Goal: Task Accomplishment & Management: Use online tool/utility

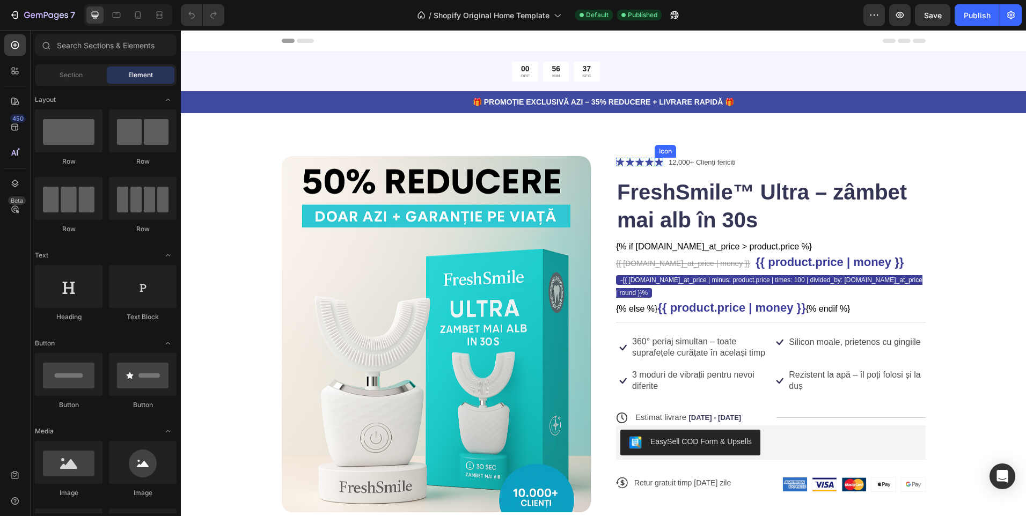
click at [655, 163] on icon at bounding box center [659, 162] width 9 height 8
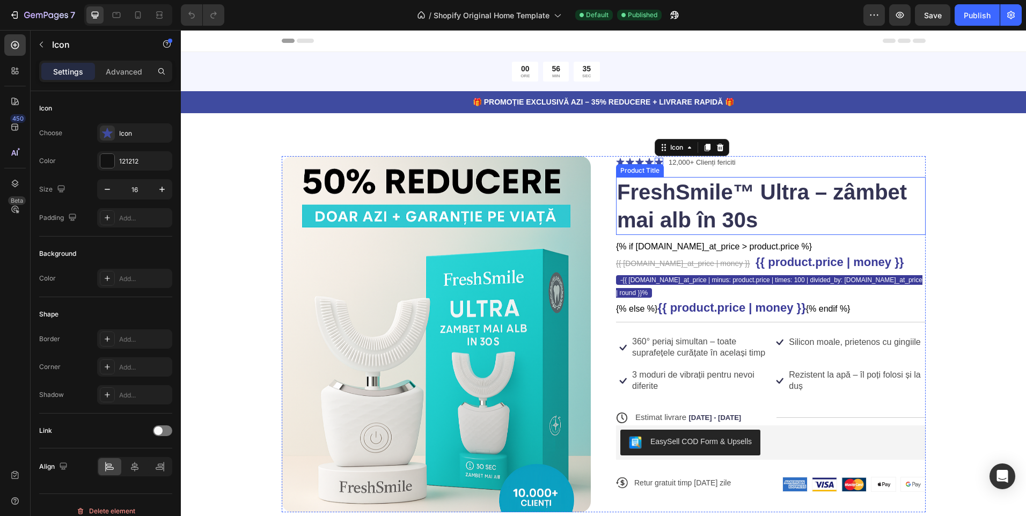
click at [782, 219] on h1 "FreshSmile™ Ultra – zâmbet mai alb în 30s" at bounding box center [771, 206] width 310 height 58
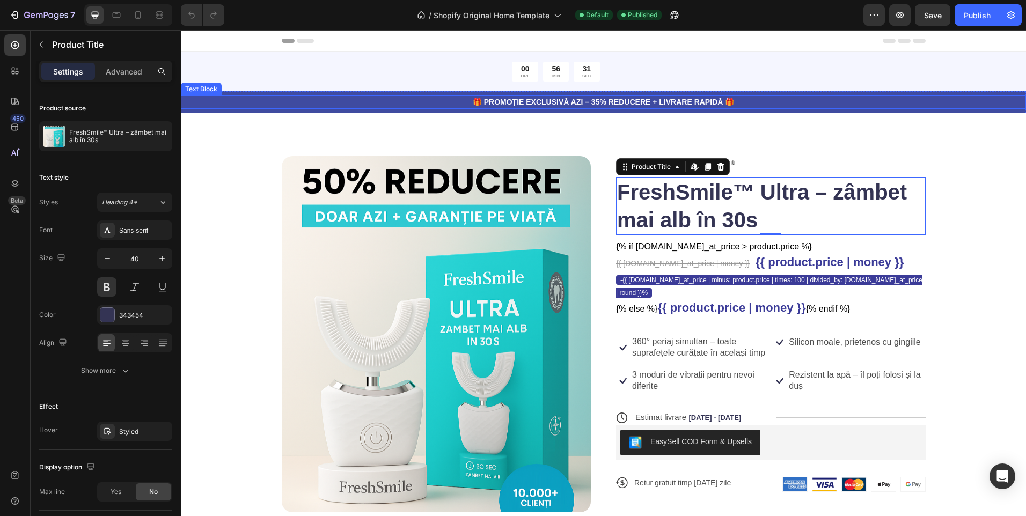
click at [810, 101] on p "🎁 PROMOȚIE EXCLUSIVĂ AZI – 35% REDUCERE + LIVRARE RAPIDĂ 🎁" at bounding box center [603, 102] width 843 height 11
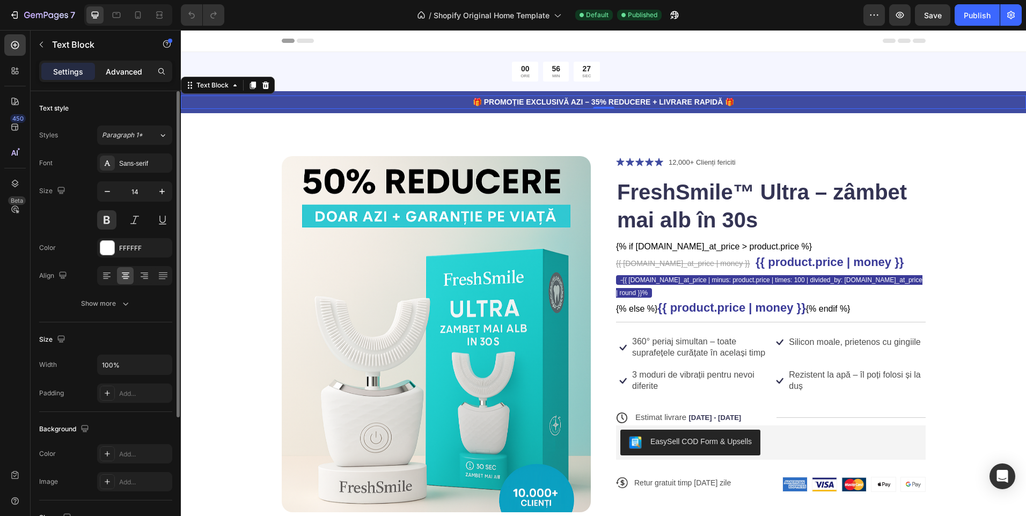
click at [123, 64] on div "Advanced" at bounding box center [124, 71] width 54 height 17
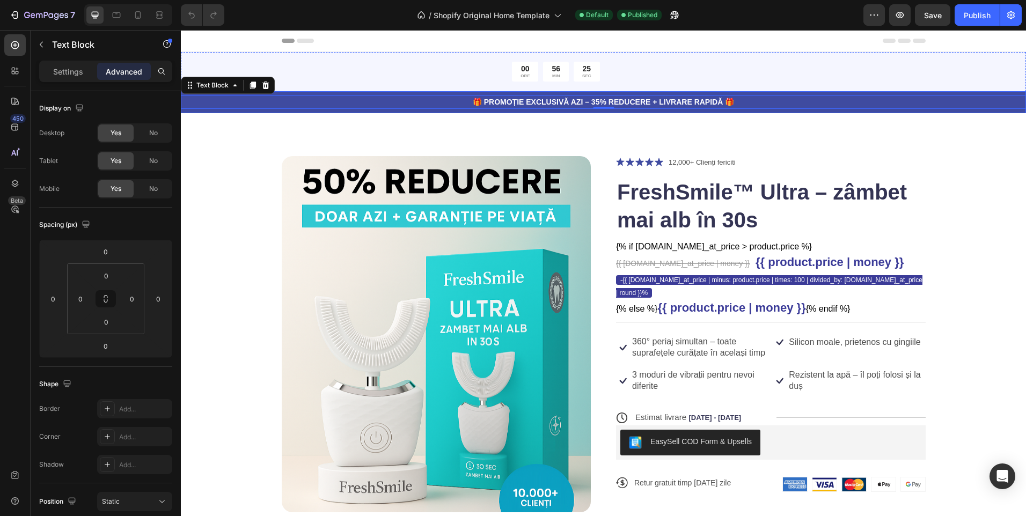
click at [787, 112] on div "🎁 PROMOȚIE EXCLUSIVĂ AZI – 35% REDUCERE + LIVRARE RAPIDĂ 🎁 Text Block 0 Row" at bounding box center [603, 102] width 845 height 22
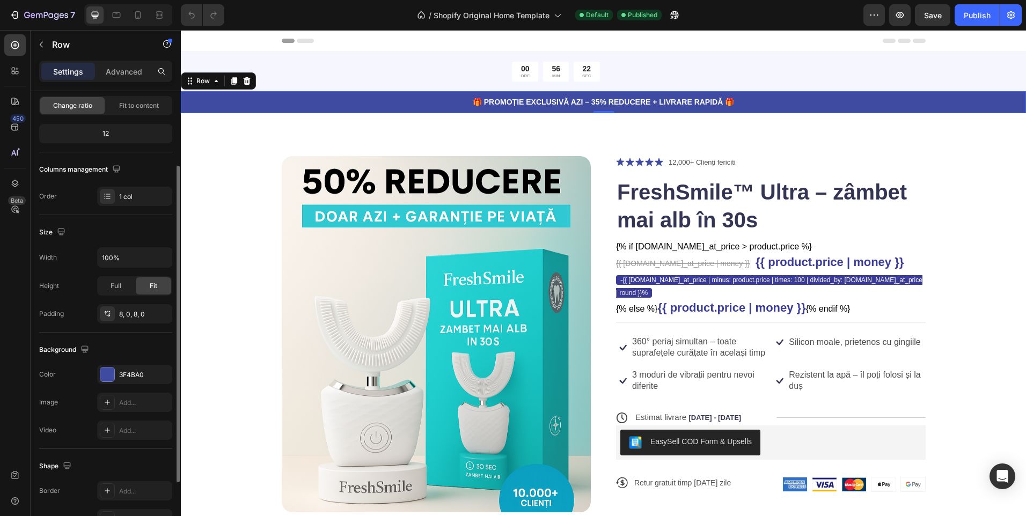
scroll to position [161, 0]
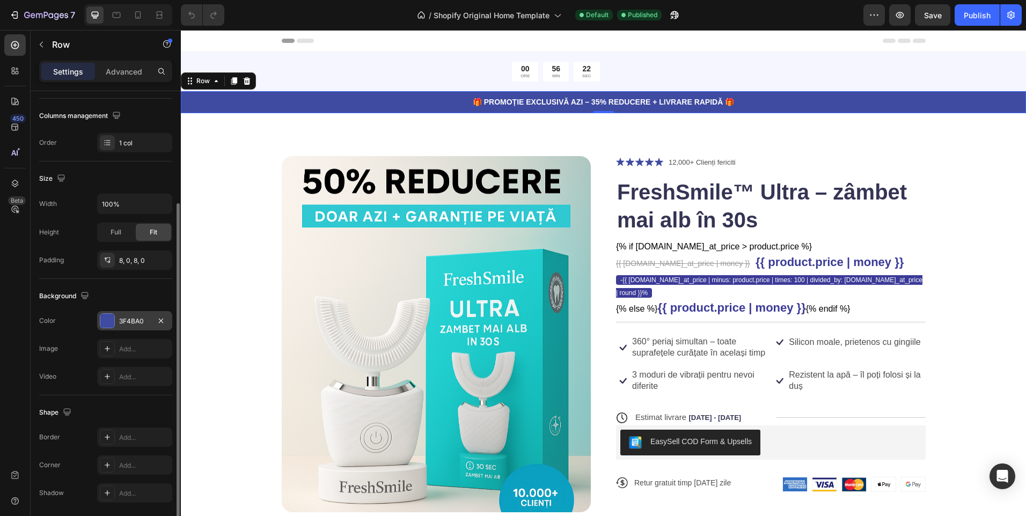
click at [136, 320] on div "3F4BA0" at bounding box center [134, 322] width 31 height 10
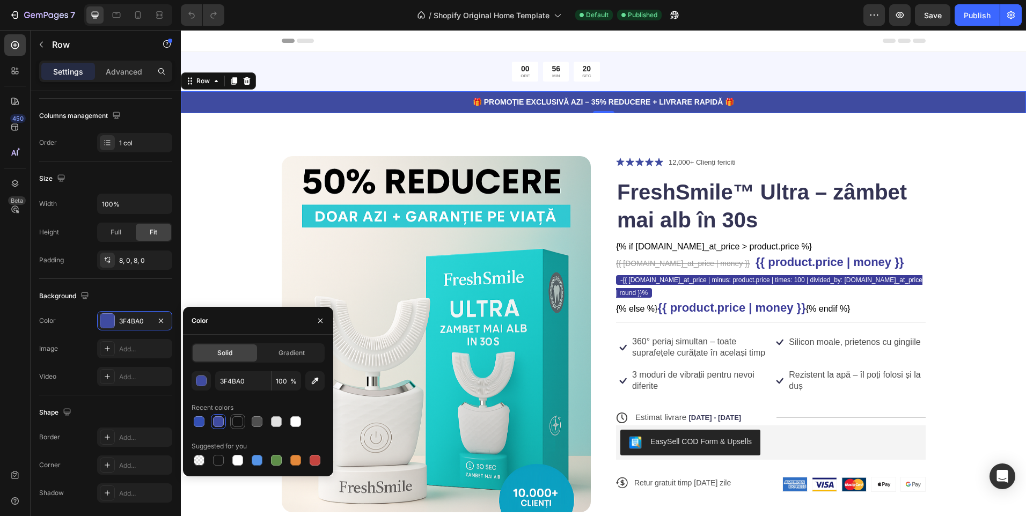
click at [241, 425] on div at bounding box center [237, 421] width 11 height 11
type input "121212"
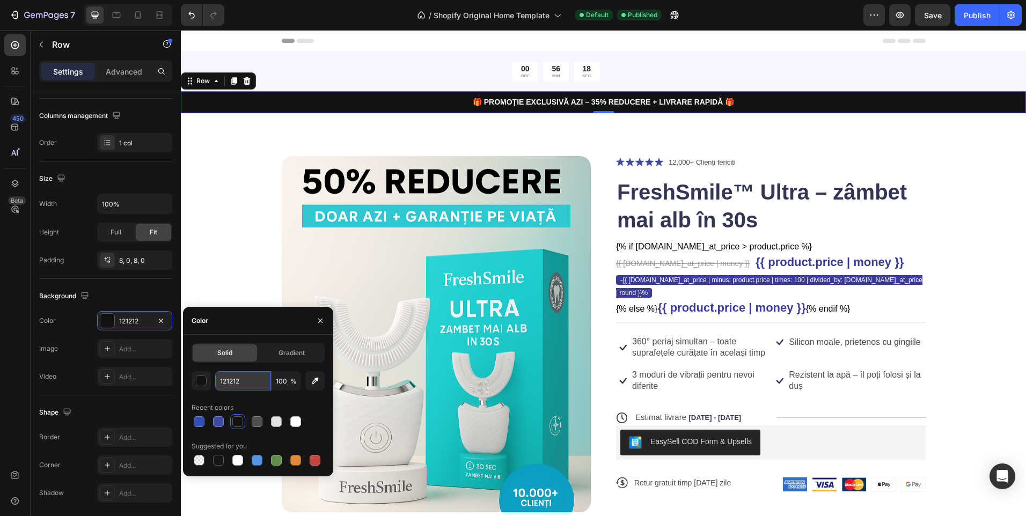
click at [242, 378] on input "121212" at bounding box center [243, 380] width 56 height 19
click at [647, 165] on icon at bounding box center [649, 162] width 9 height 8
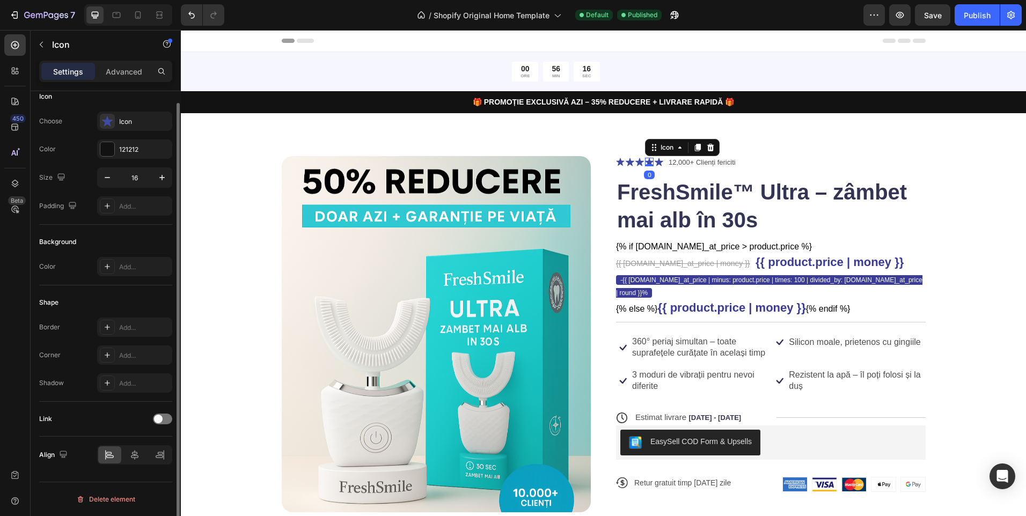
scroll to position [0, 0]
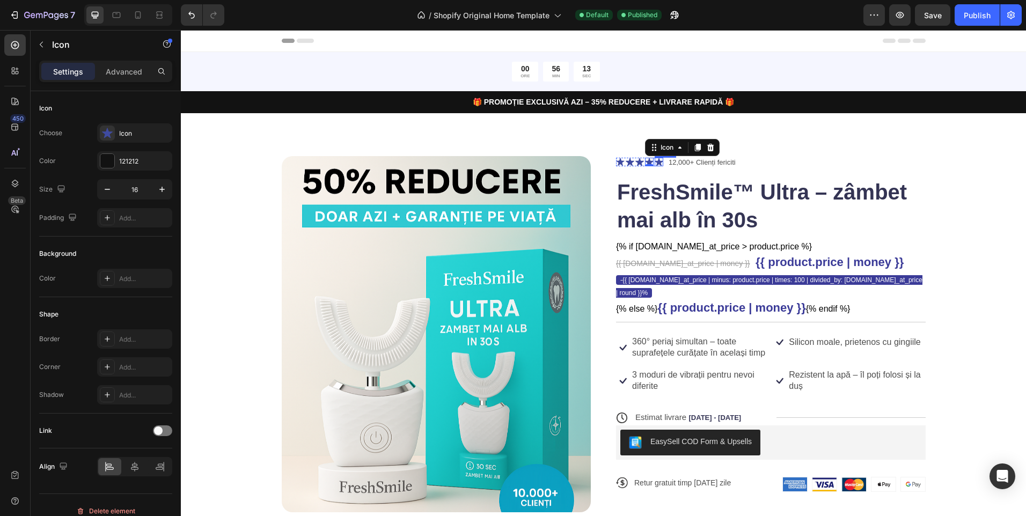
click at [657, 162] on icon at bounding box center [659, 162] width 9 height 8
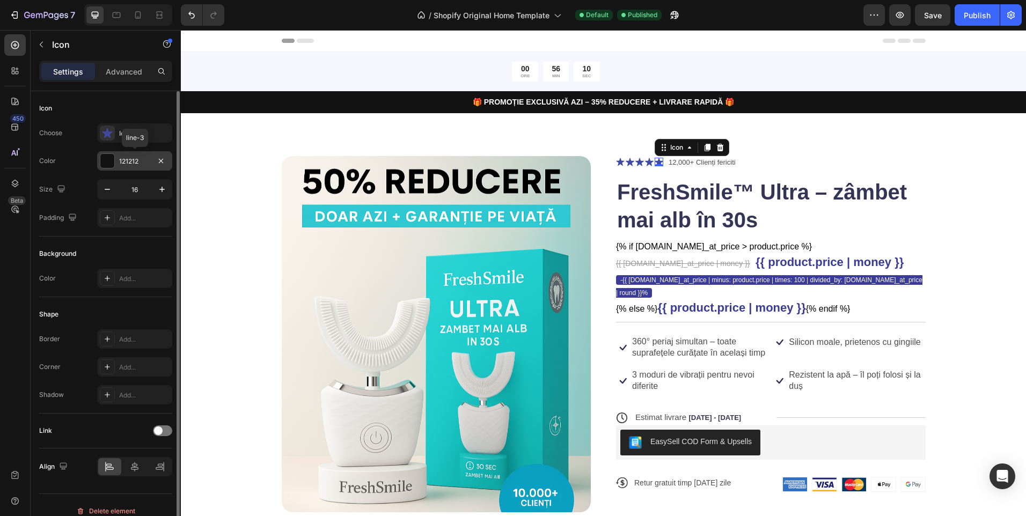
click at [138, 159] on div "121212" at bounding box center [134, 162] width 31 height 10
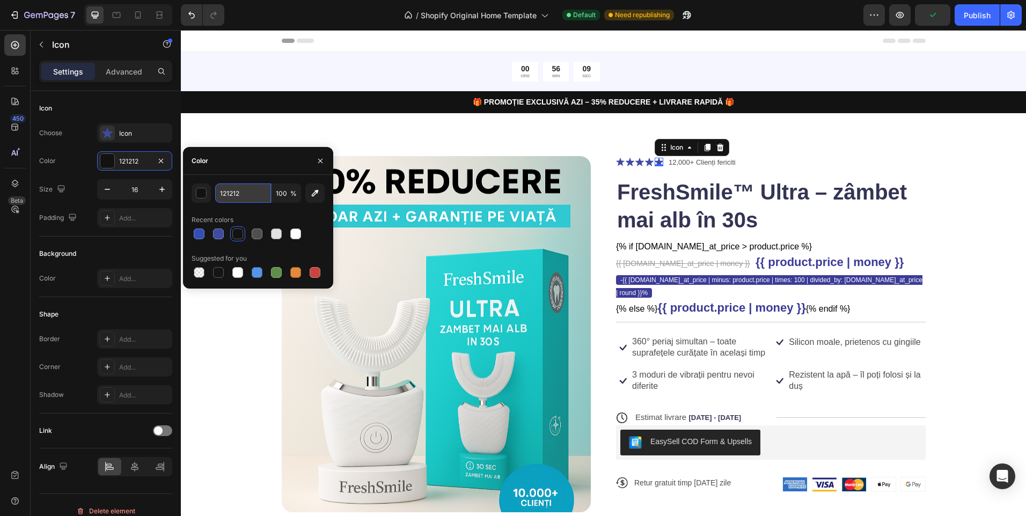
click at [246, 195] on input "121212" at bounding box center [243, 193] width 56 height 19
click at [841, 231] on h1 "FreshSmile™ Ultra – zâmbet mai alb în 30s" at bounding box center [771, 206] width 310 height 58
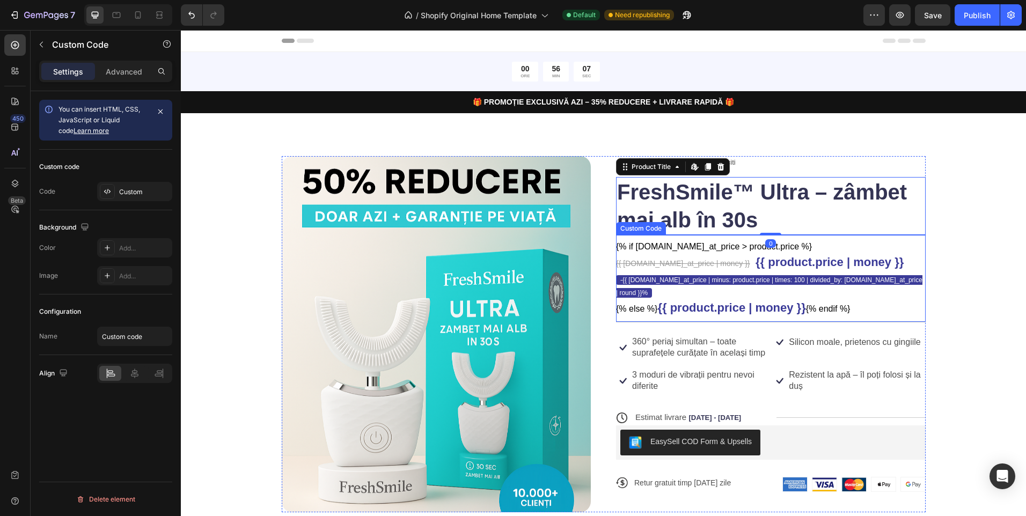
click at [904, 252] on div "{% if [DOMAIN_NAME]_at_price > product.price %} {{ [DOMAIN_NAME]_at_price | mon…" at bounding box center [771, 278] width 310 height 76
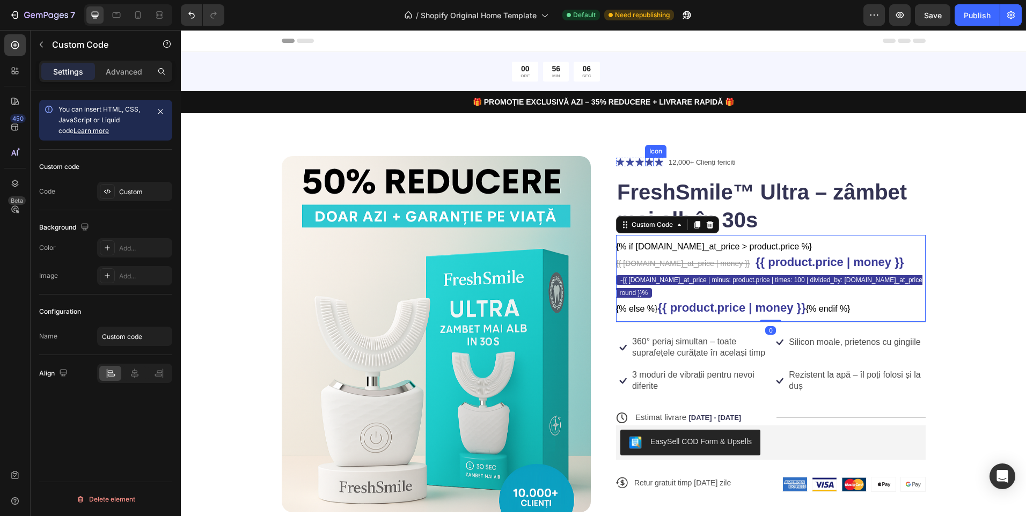
click at [645, 164] on icon at bounding box center [649, 162] width 9 height 8
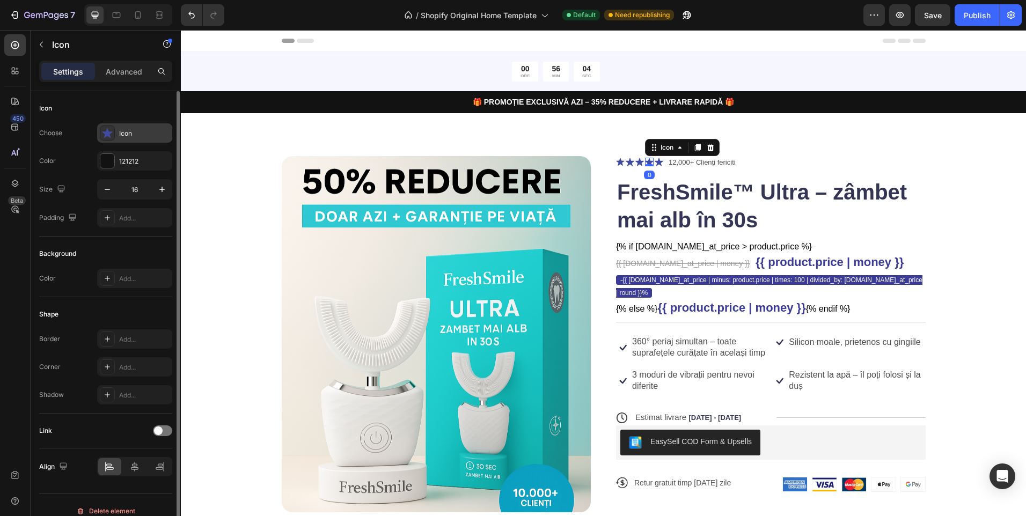
click at [130, 137] on div "Icon" at bounding box center [144, 134] width 50 height 10
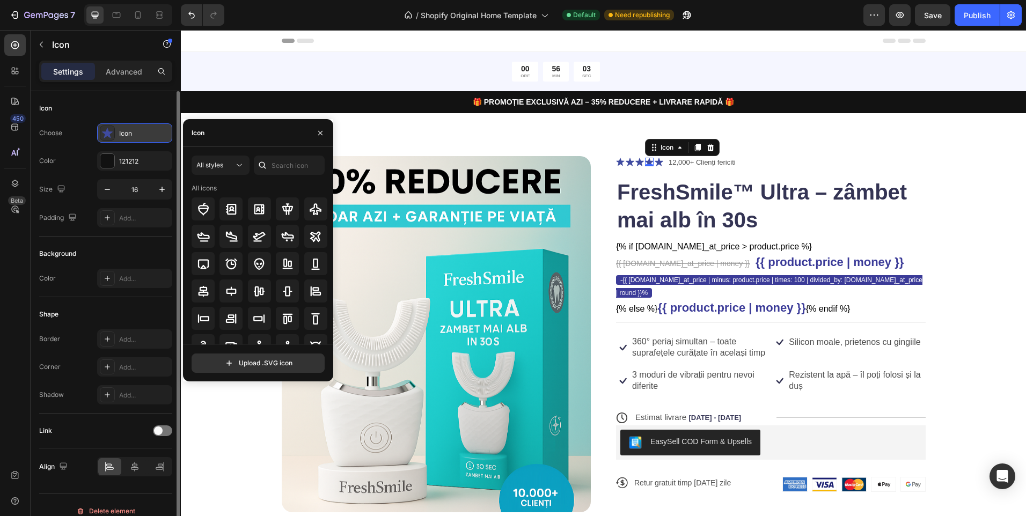
click at [122, 137] on div "Icon" at bounding box center [144, 134] width 50 height 10
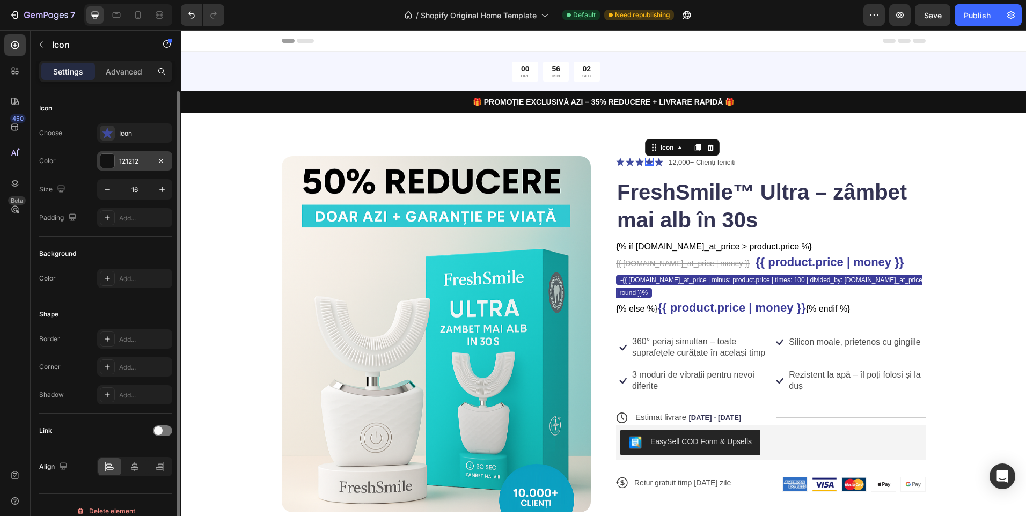
click at [122, 164] on div "121212" at bounding box center [134, 162] width 31 height 10
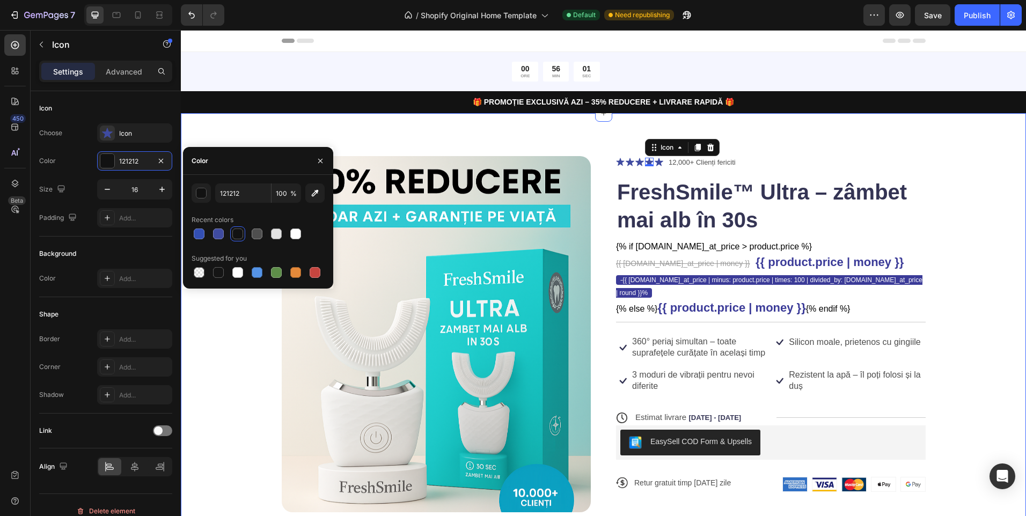
click at [277, 133] on div "Product Images Icon Icon Icon Icon 0 Icon Icon List 12,000+ Clienți fericiti Te…" at bounding box center [603, 339] width 845 height 453
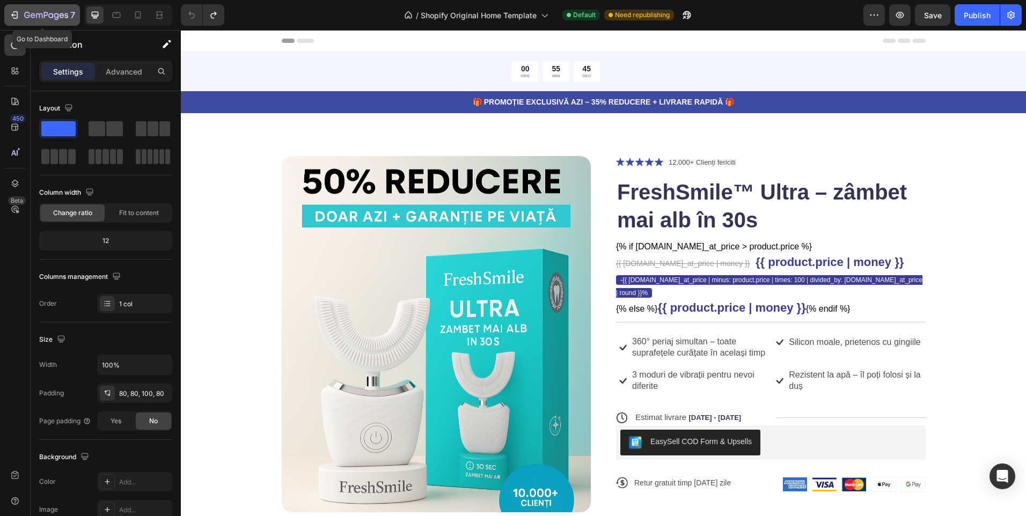
click at [13, 17] on icon "button" at bounding box center [14, 15] width 11 height 11
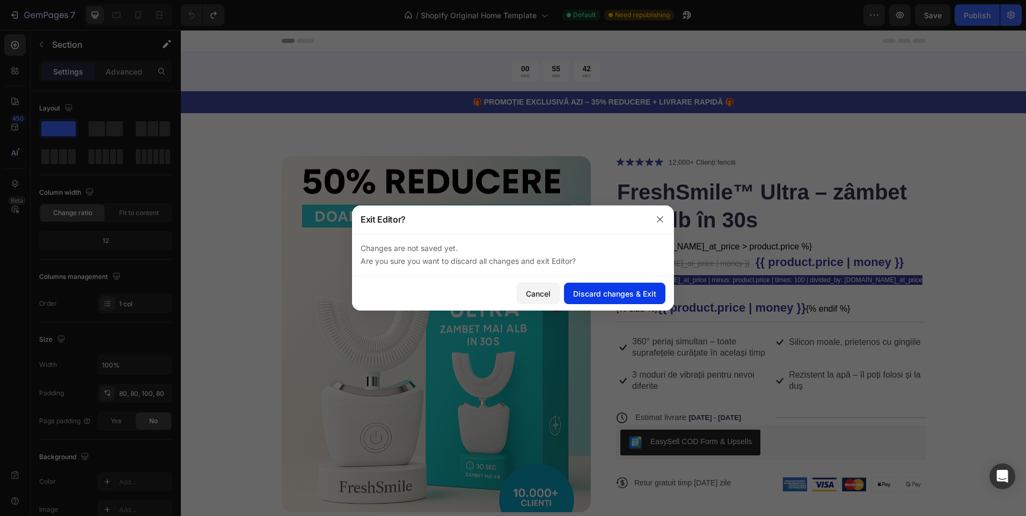
click at [598, 297] on div "Discard changes & Exit" at bounding box center [614, 293] width 83 height 11
